Goal: Use online tool/utility: Use online tool/utility

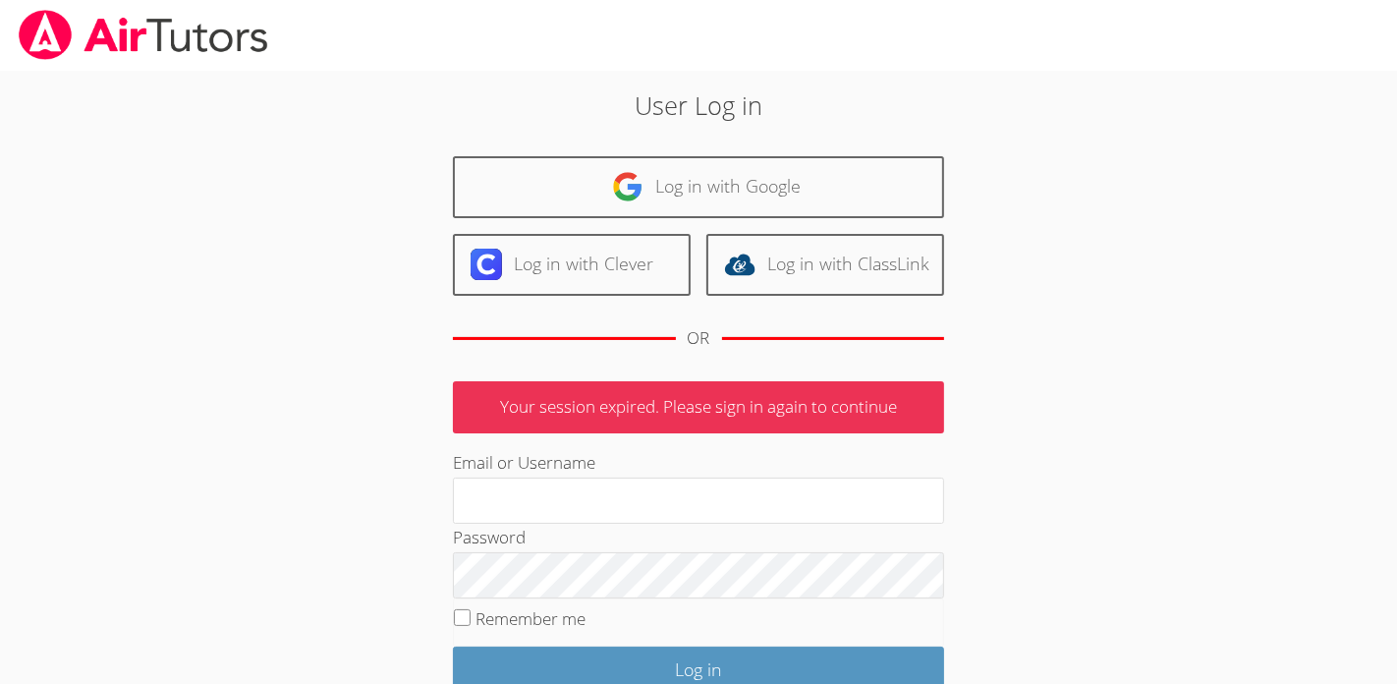
click at [996, 308] on div "User Log in Log in with Google Log in with Clever Log in with ClassLink OR Your…" at bounding box center [698, 452] width 754 height 733
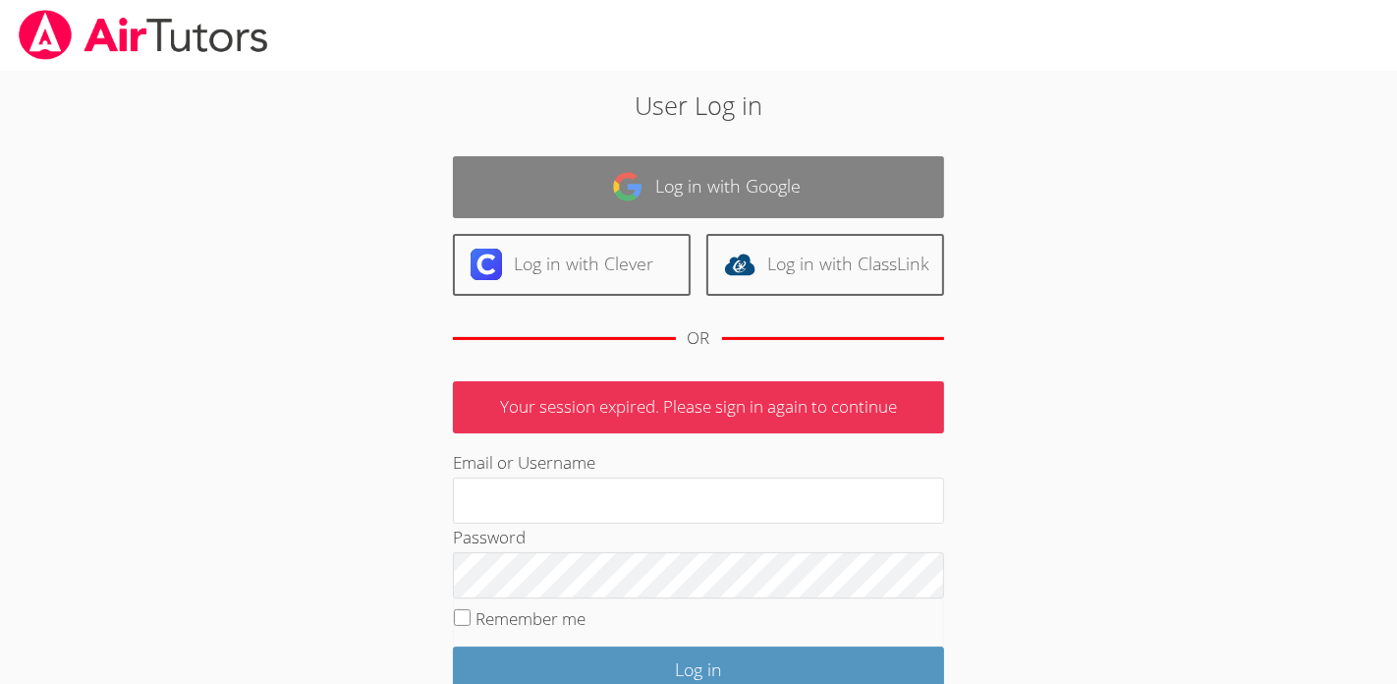
click at [654, 184] on link "Log in with Google" at bounding box center [698, 187] width 491 height 62
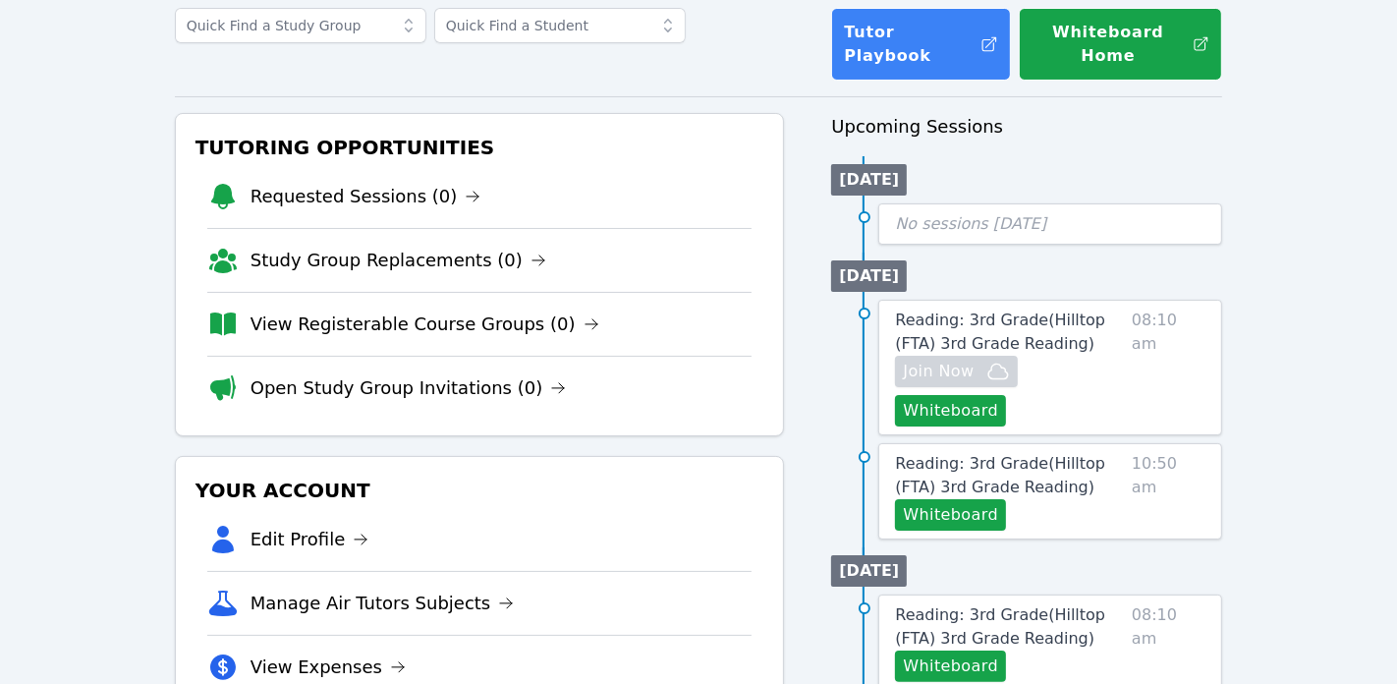
scroll to position [123, 0]
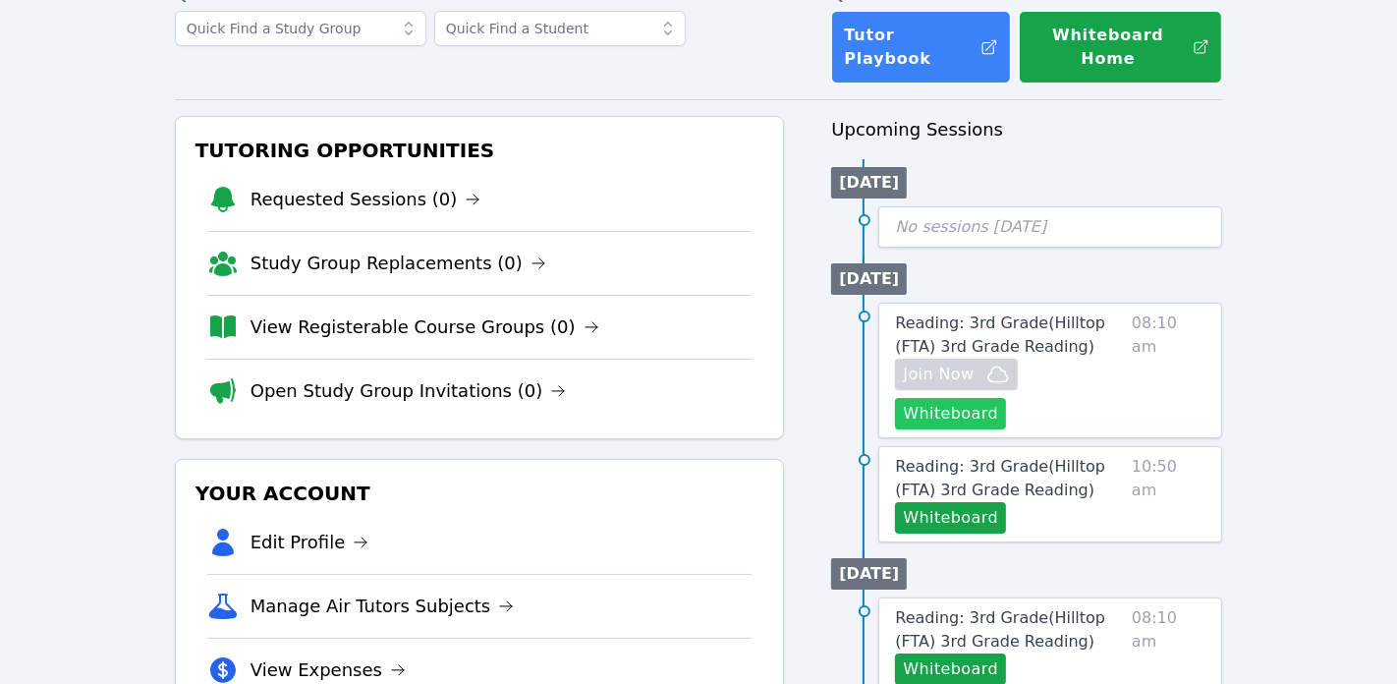
click at [919, 398] on button "Whiteboard" at bounding box center [950, 413] width 111 height 31
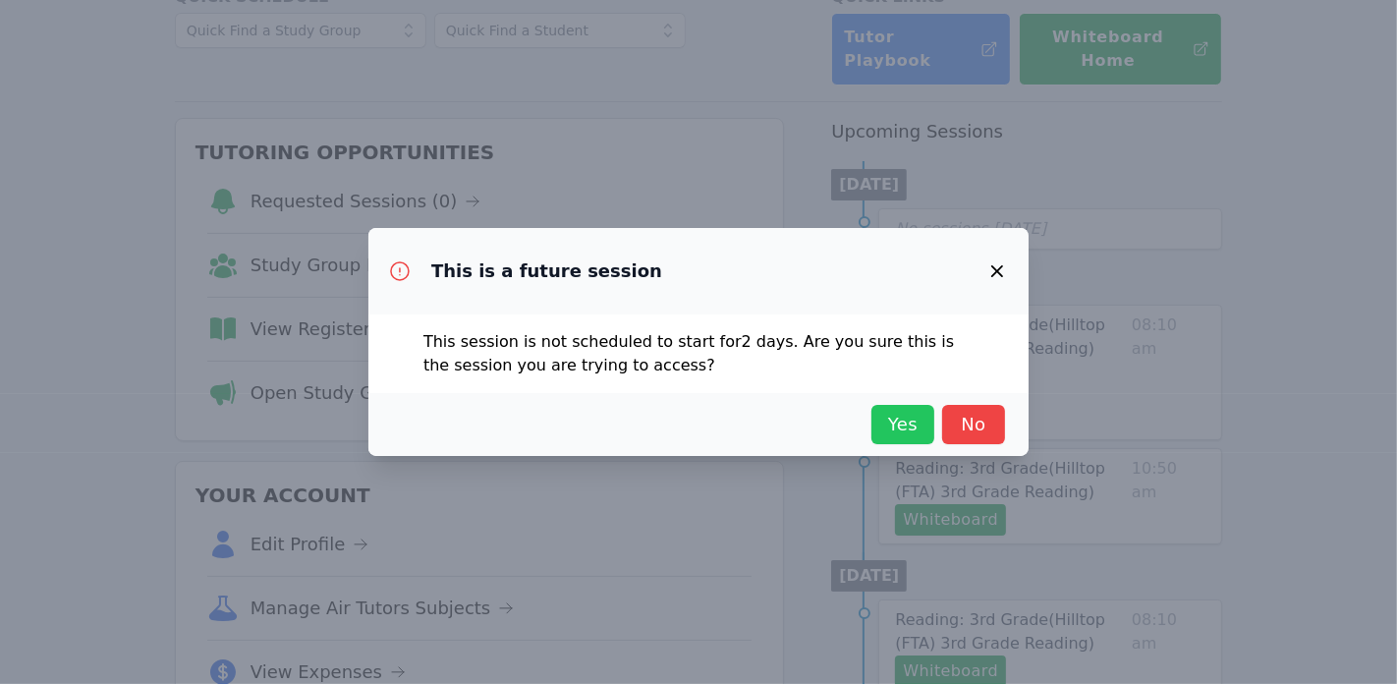
click at [890, 416] on span "Yes" at bounding box center [902, 425] width 43 height 28
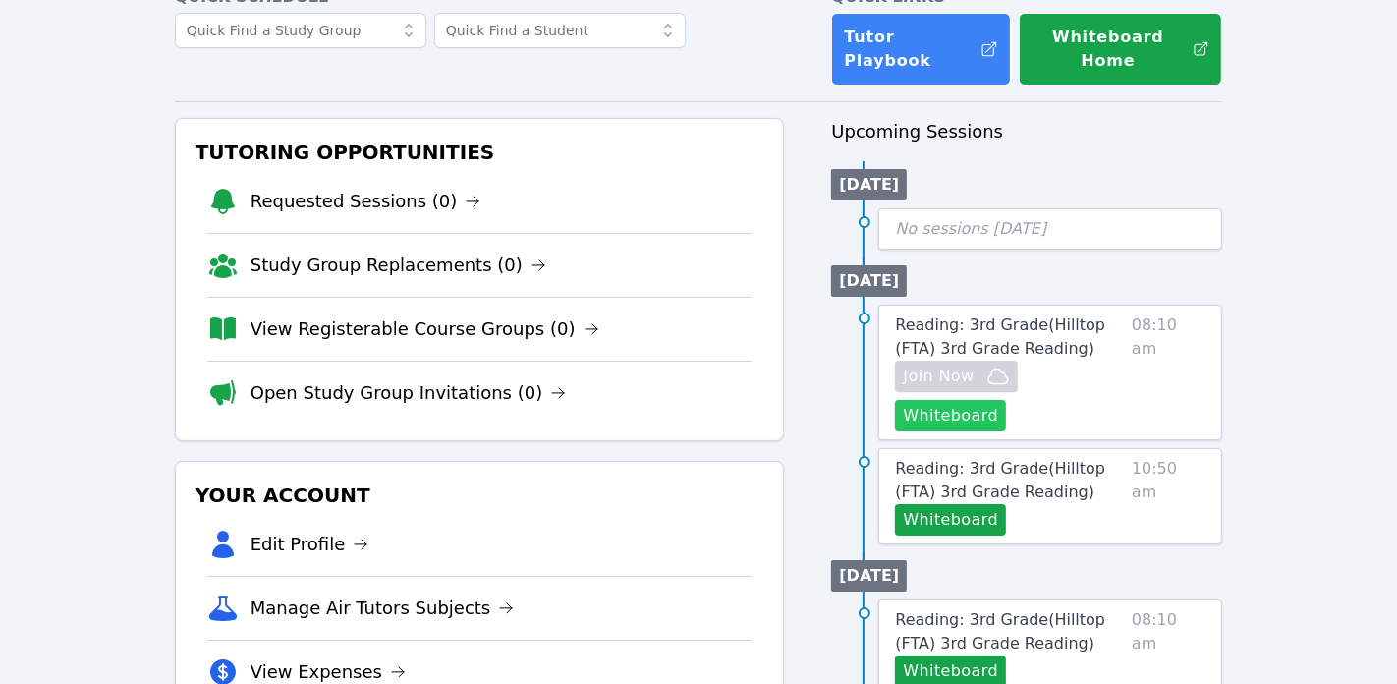
click at [953, 400] on button "Whiteboard" at bounding box center [950, 415] width 111 height 31
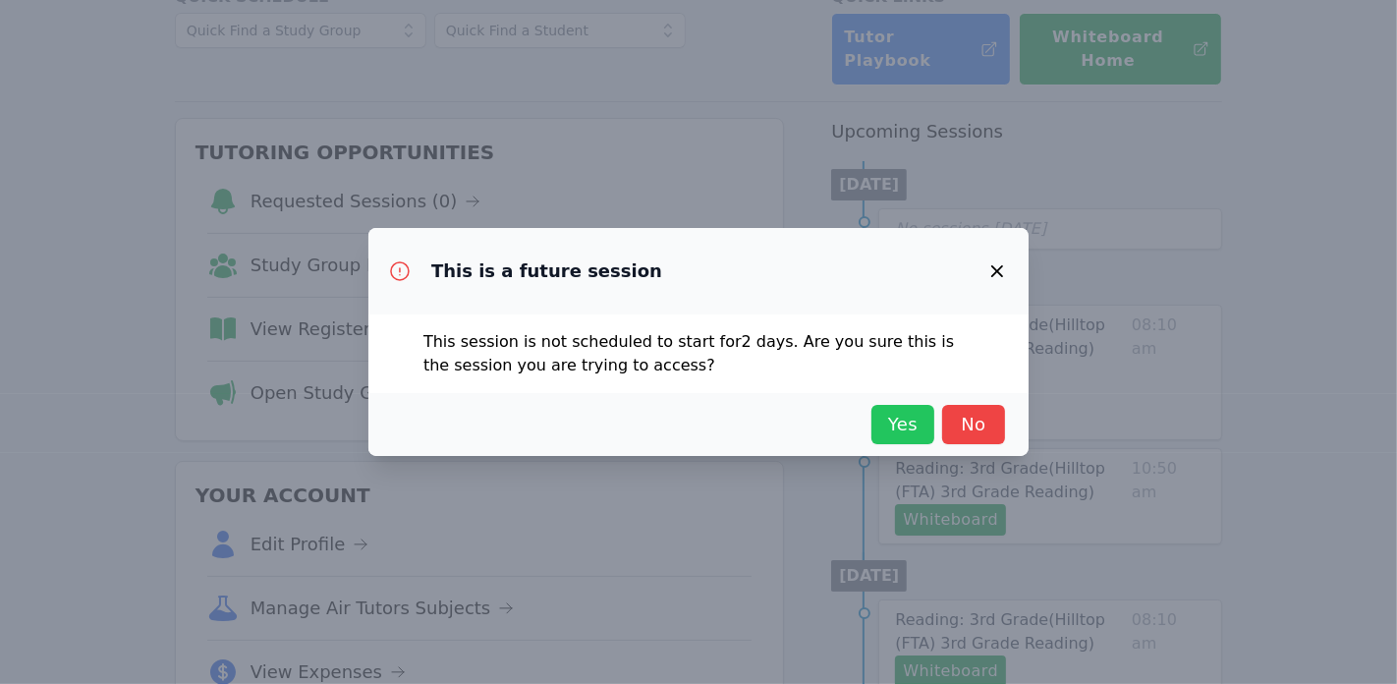
click at [925, 424] on button "Yes" at bounding box center [902, 424] width 63 height 39
